Goal: Information Seeking & Learning: Learn about a topic

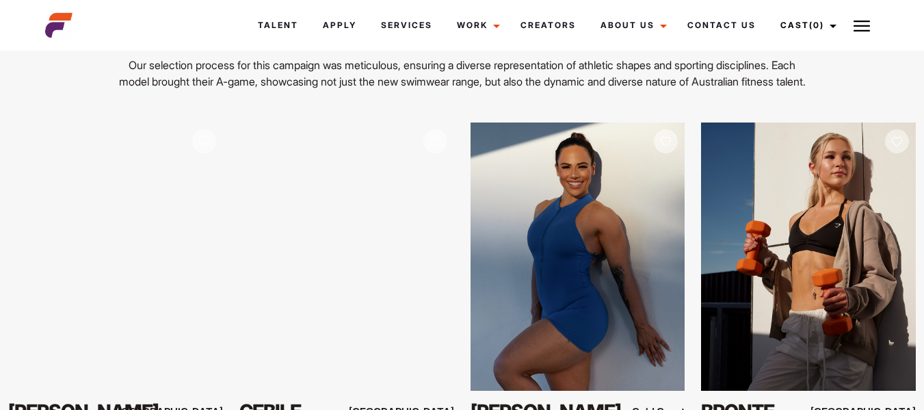
scroll to position [2583, 0]
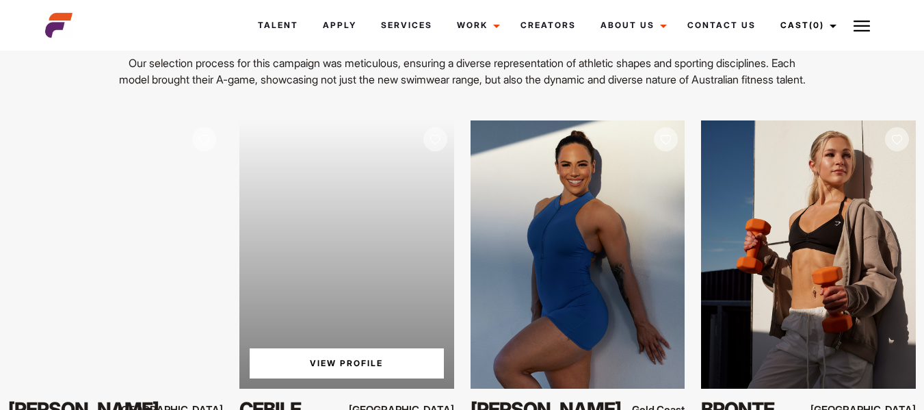
click at [365, 348] on link "View Profile" at bounding box center [347, 363] width 194 height 30
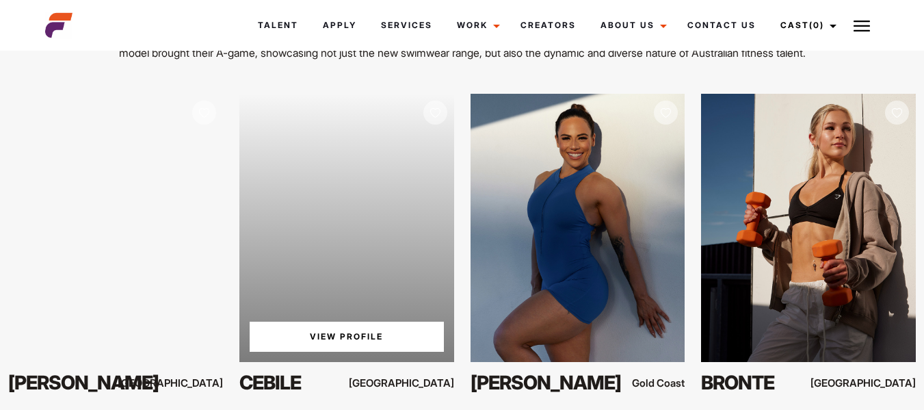
scroll to position [2606, 0]
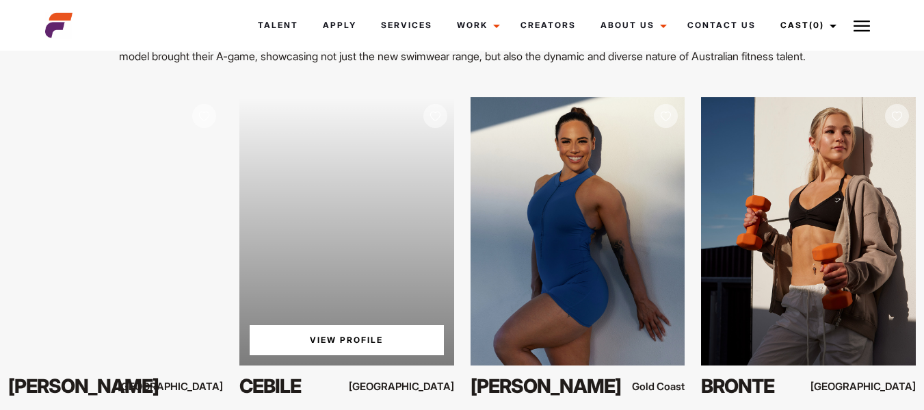
click at [297, 332] on link "View Profile" at bounding box center [347, 340] width 194 height 30
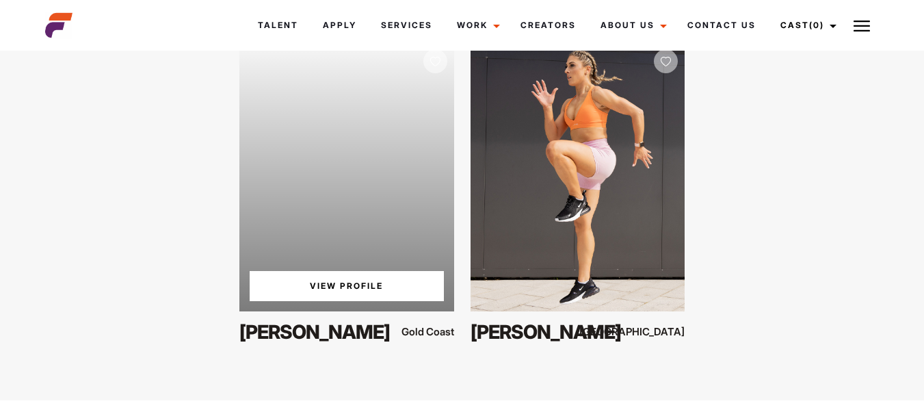
scroll to position [3352, 0]
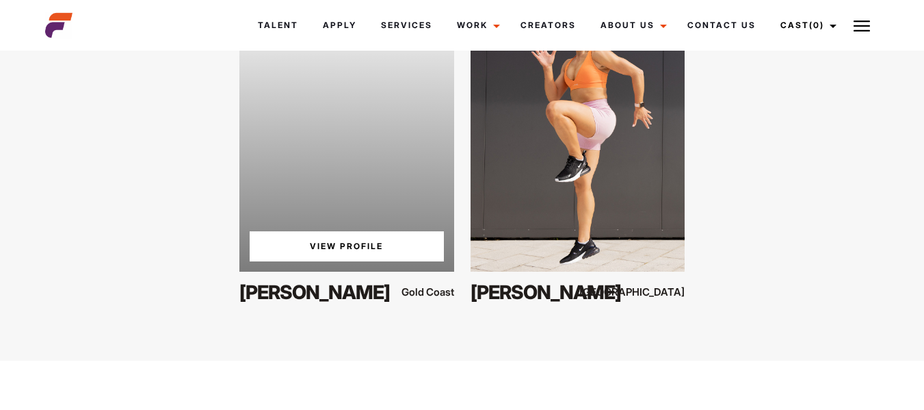
click at [359, 233] on link "View Profile" at bounding box center [347, 246] width 194 height 30
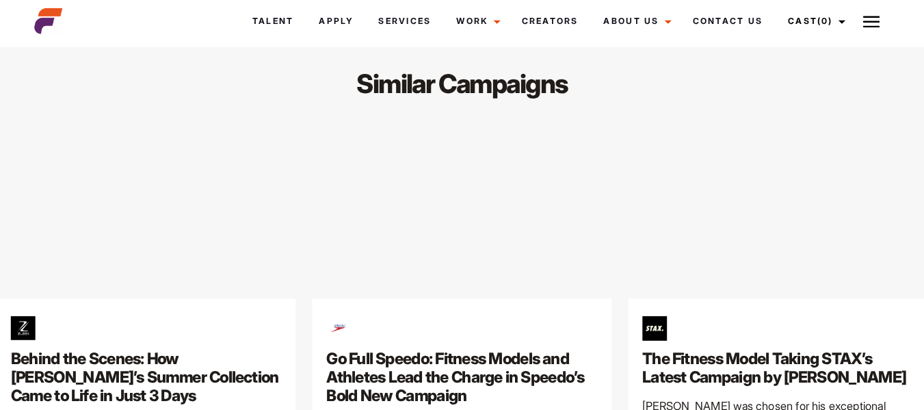
scroll to position [4094, 0]
